Goal: Task Accomplishment & Management: Manage account settings

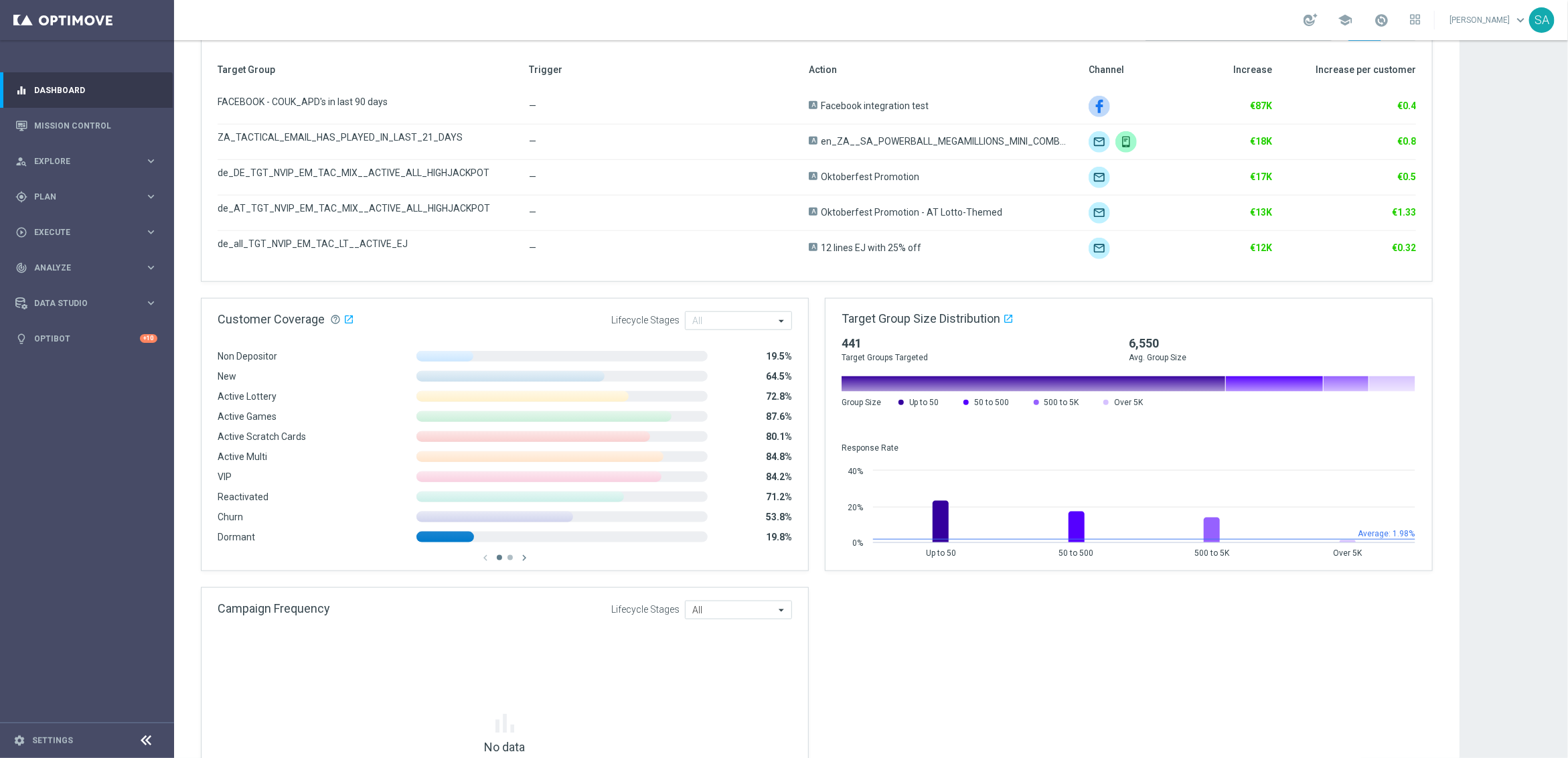
scroll to position [837, 0]
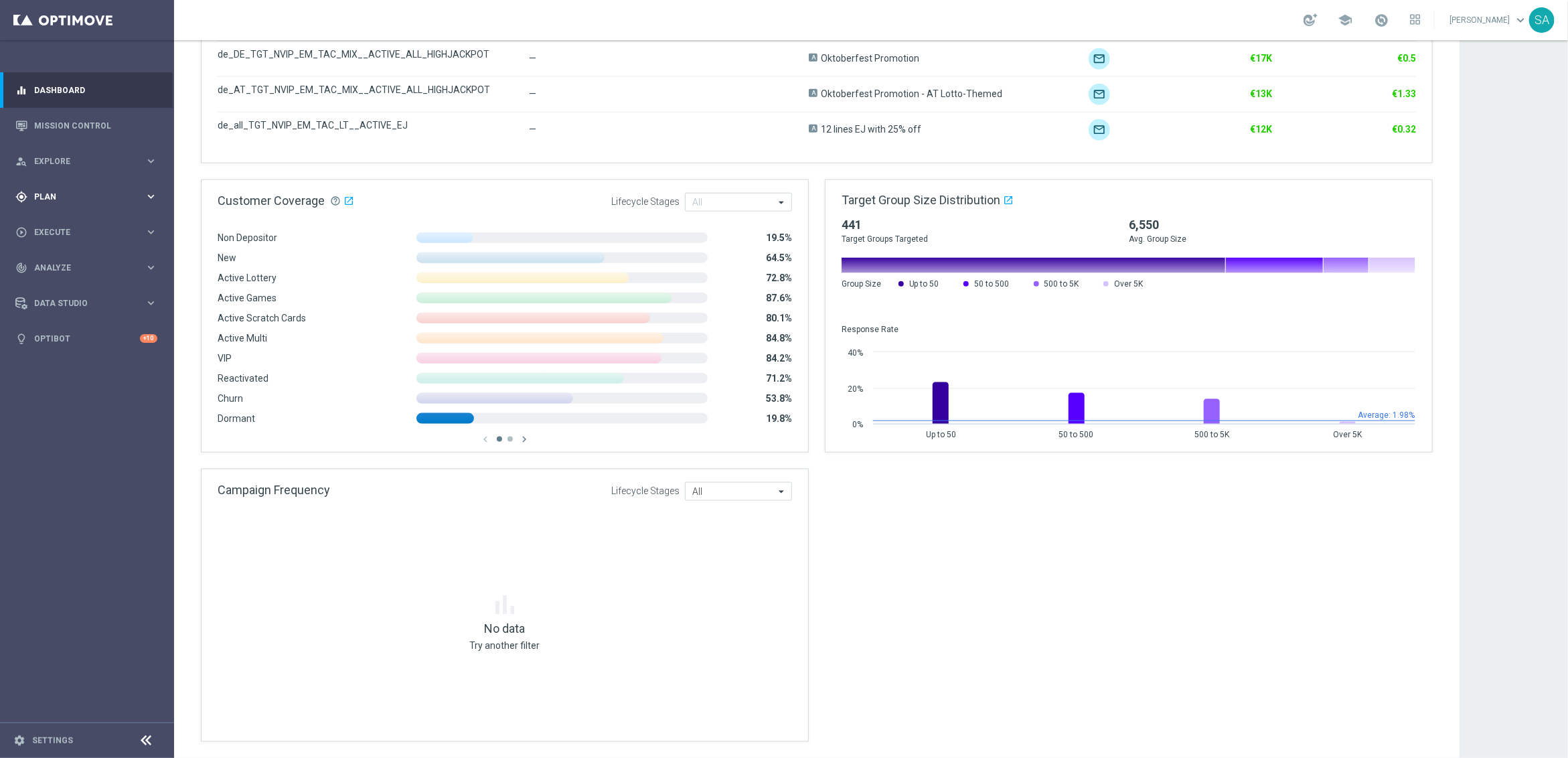
click at [56, 193] on span "Plan" at bounding box center [90, 197] width 110 height 8
click at [51, 222] on link "Target Groups" at bounding box center [87, 225] width 104 height 11
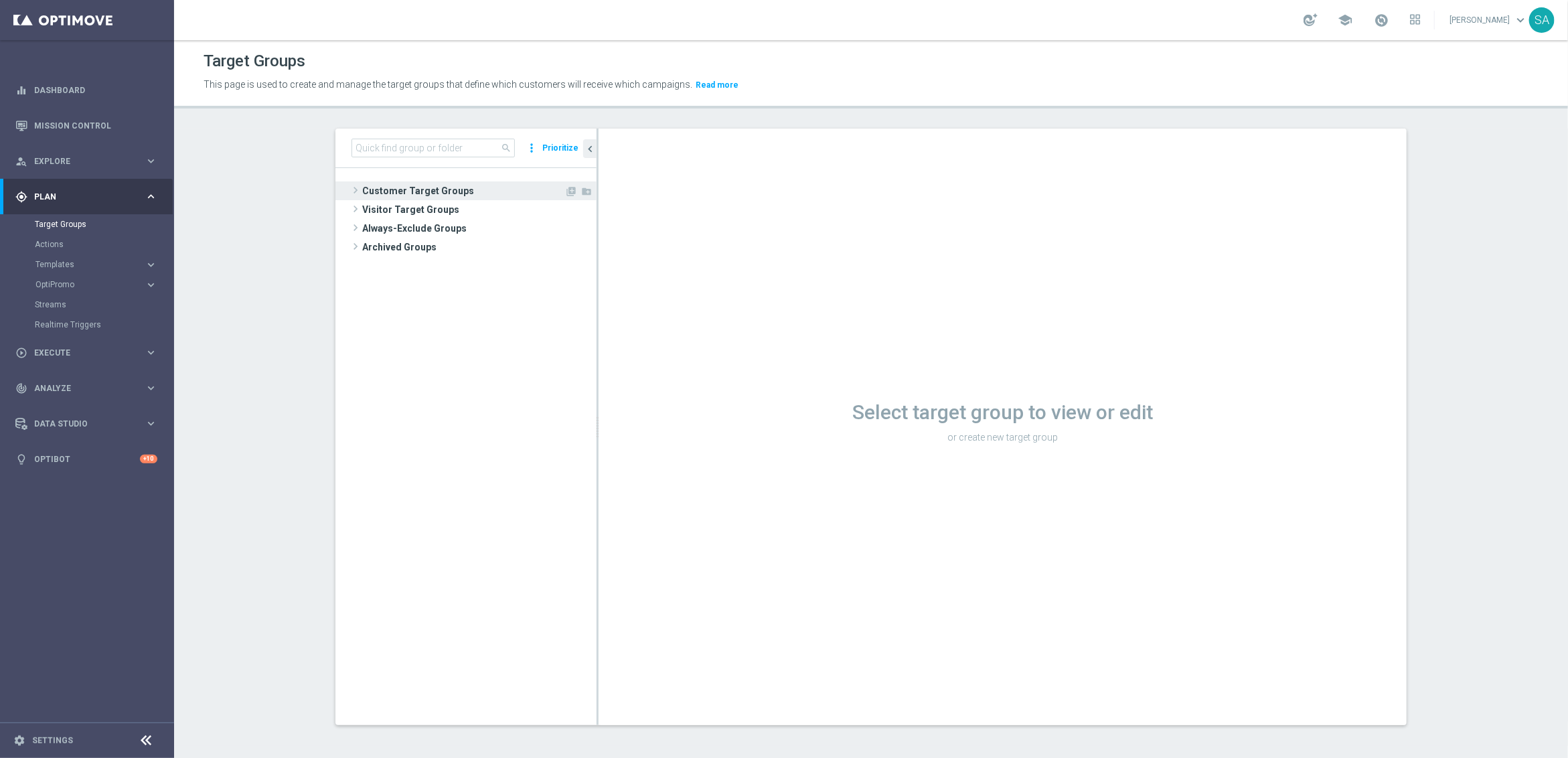
click at [431, 189] on span "Customer Target Groups" at bounding box center [464, 191] width 202 height 18
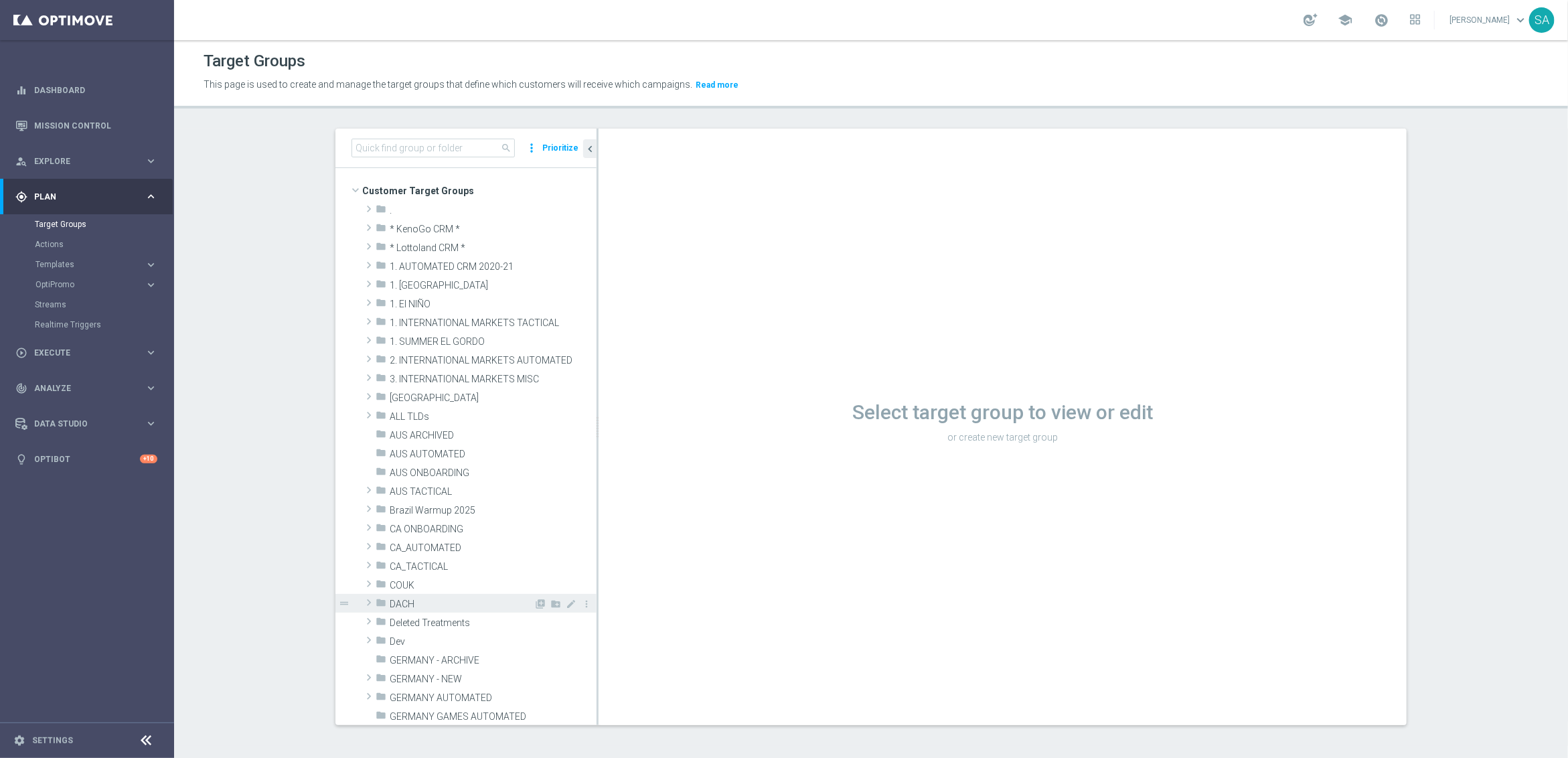
click at [368, 603] on span at bounding box center [369, 602] width 13 height 16
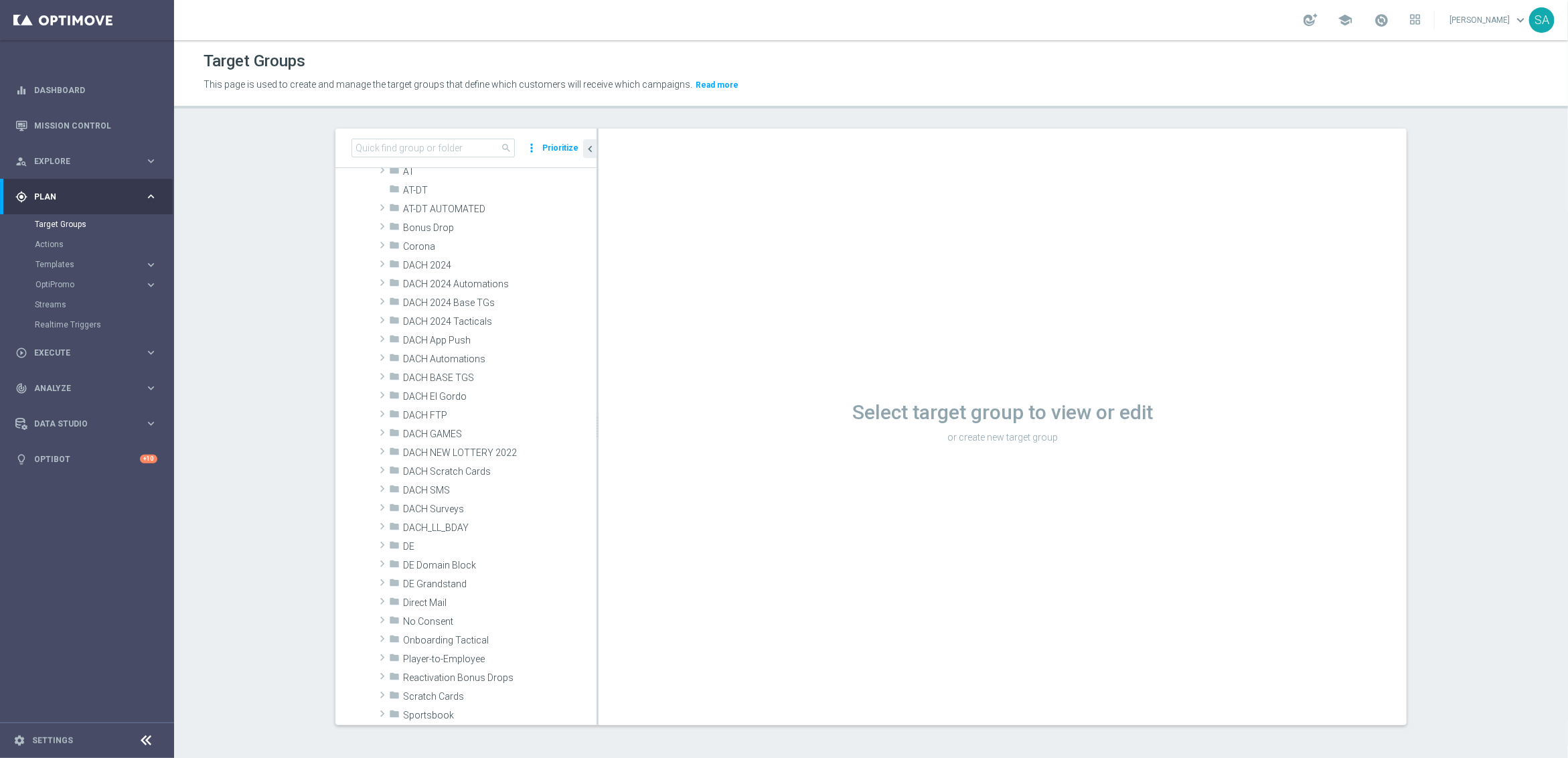
scroll to position [501, 0]
click at [382, 592] on span at bounding box center [382, 596] width 13 height 16
click at [395, 609] on span at bounding box center [395, 615] width 13 height 16
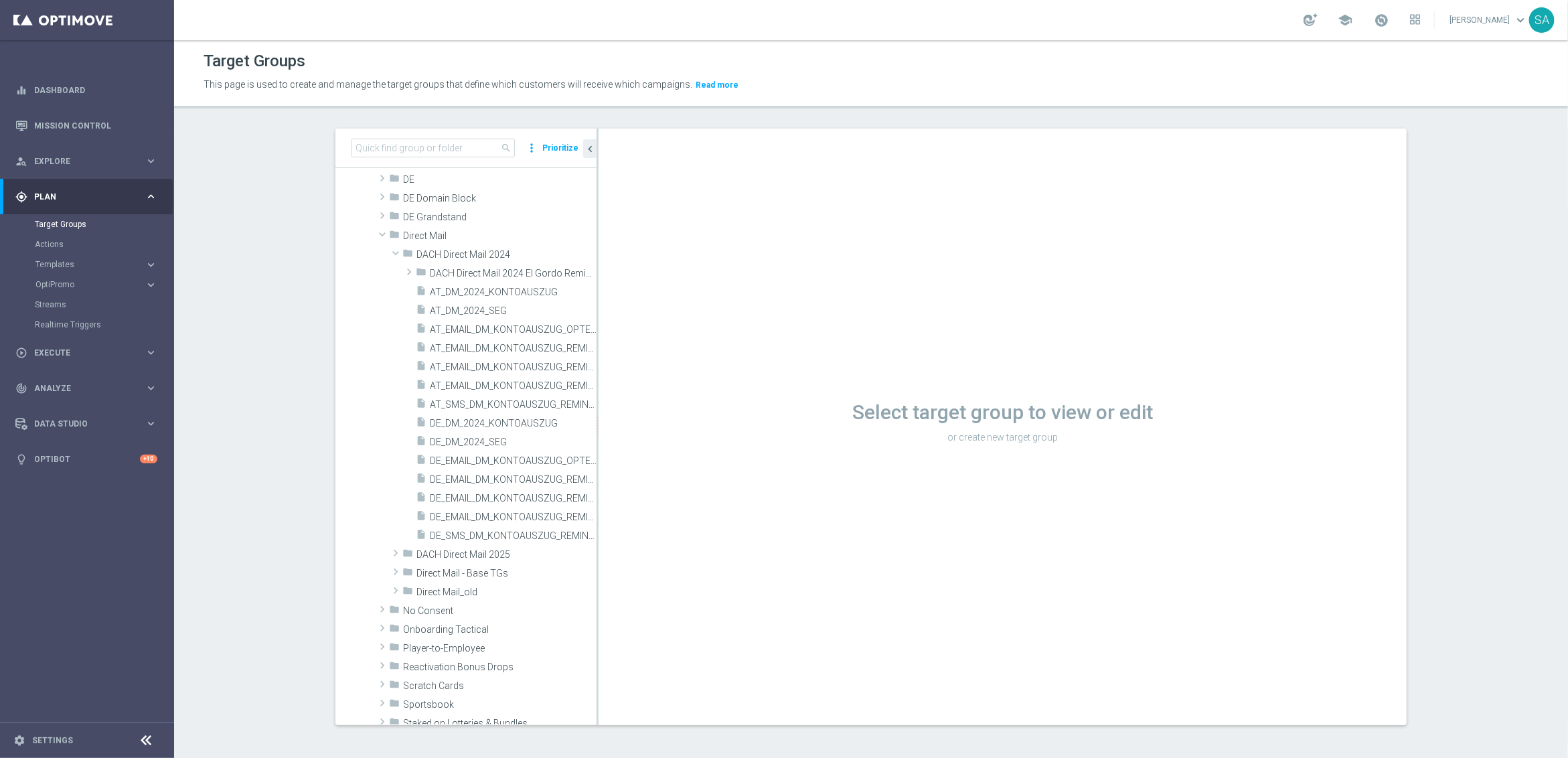
scroll to position [838, 0]
click at [395, 256] on span at bounding box center [395, 255] width 16 height 13
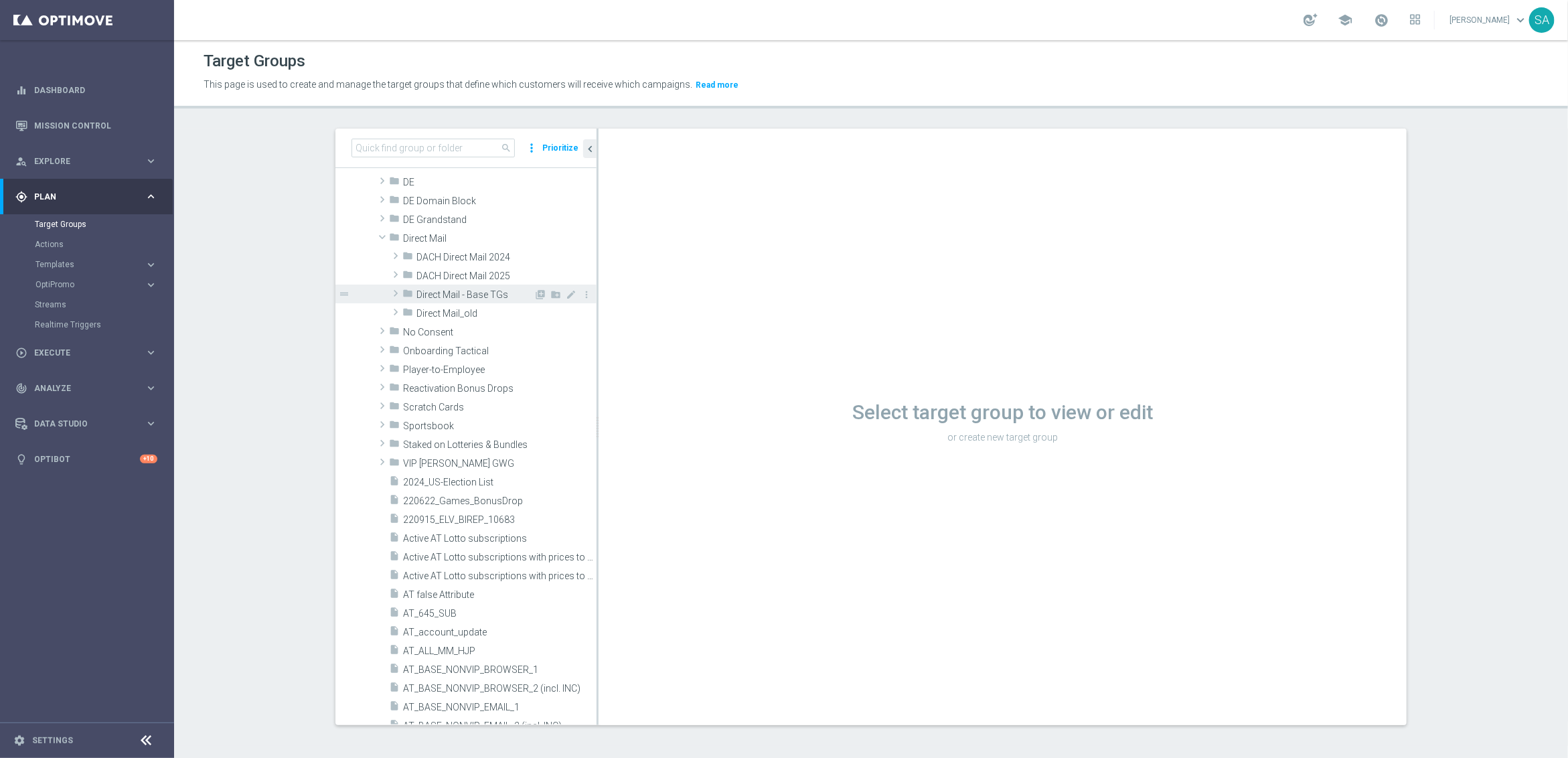
click at [398, 289] on span at bounding box center [395, 293] width 13 height 16
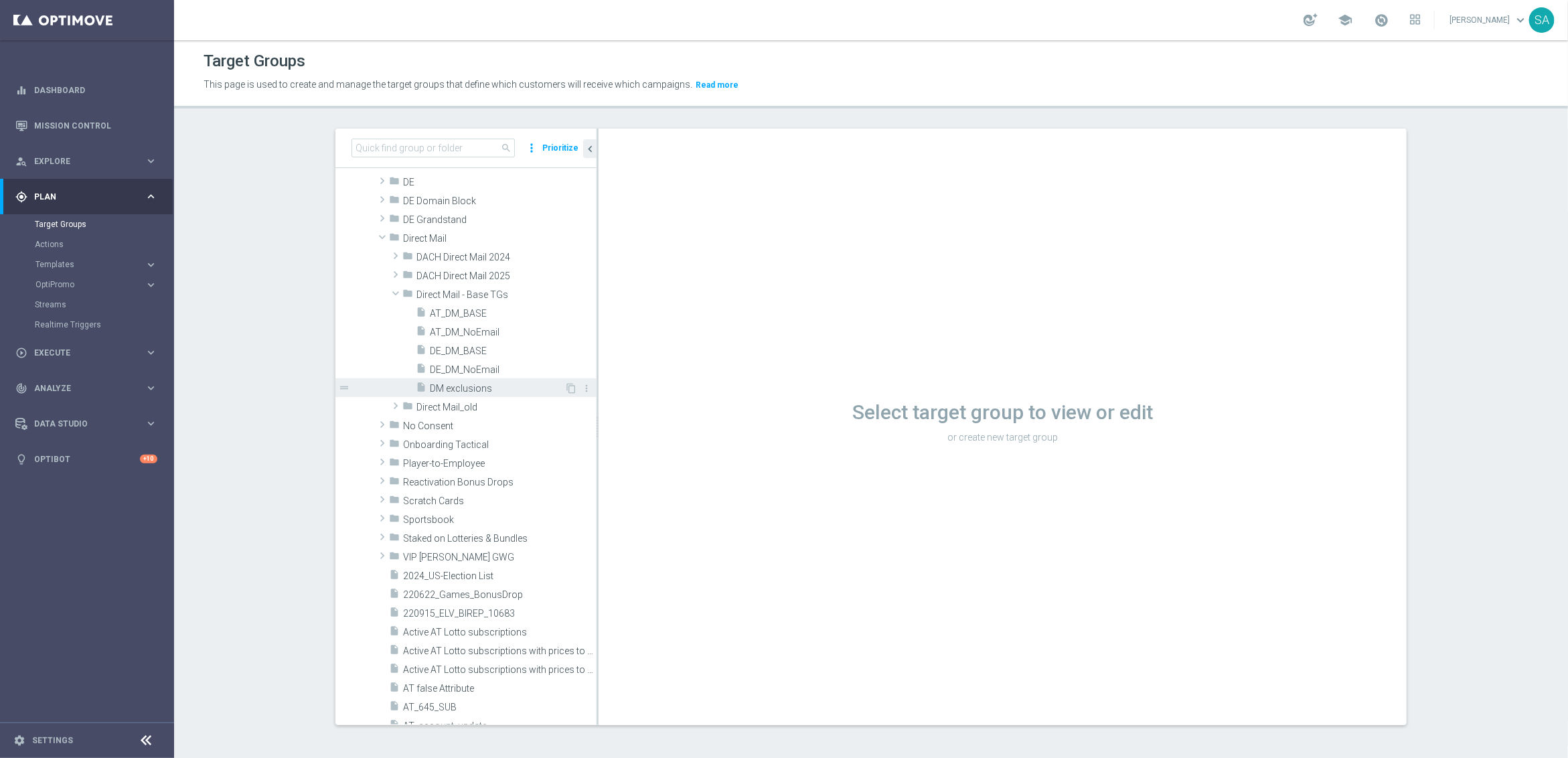
click at [458, 389] on span "DM exclusions" at bounding box center [497, 389] width 135 height 11
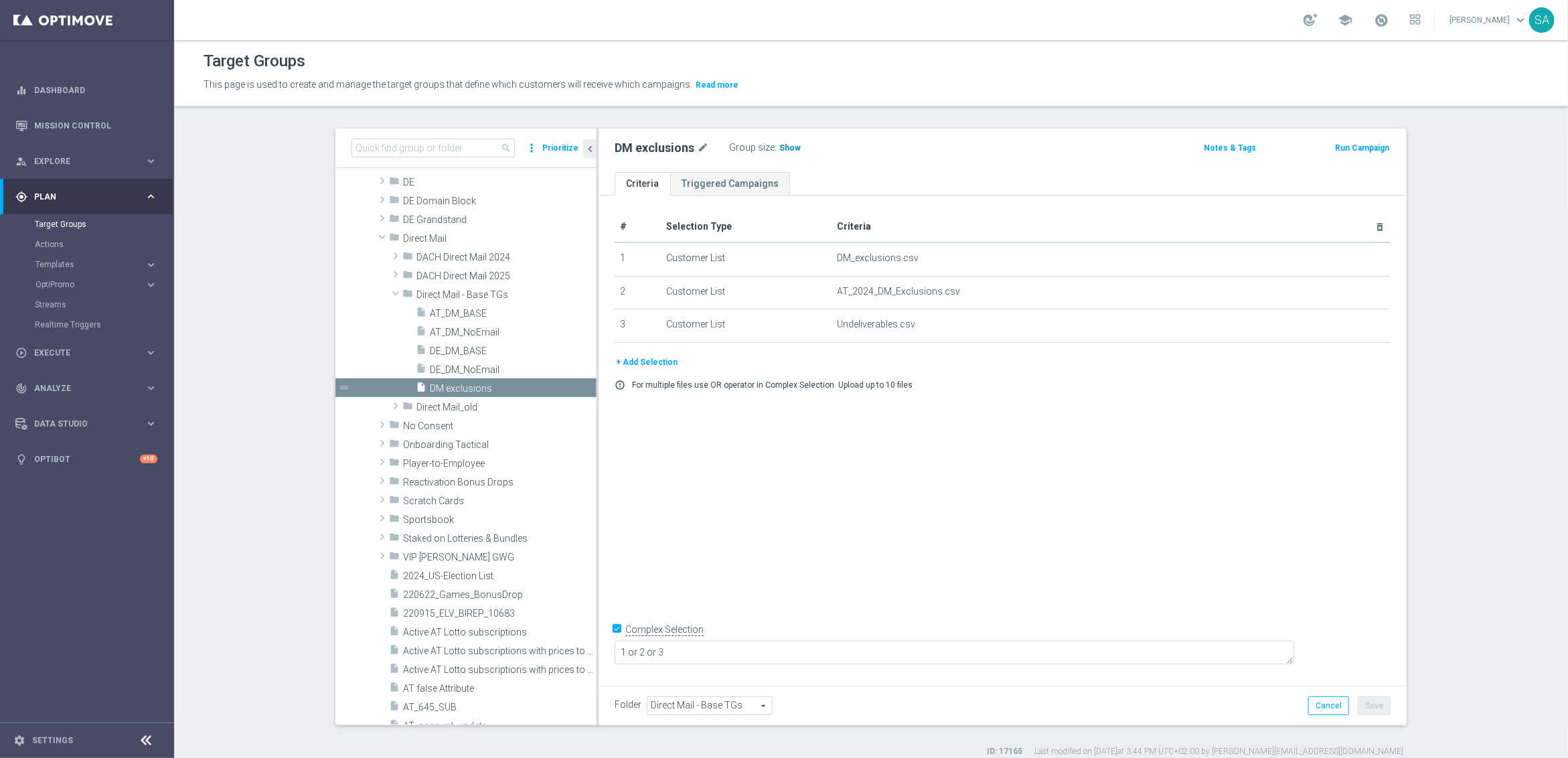
click at [791, 147] on span "Show" at bounding box center [790, 148] width 21 height 9
